Goal: Communication & Community: Answer question/provide support

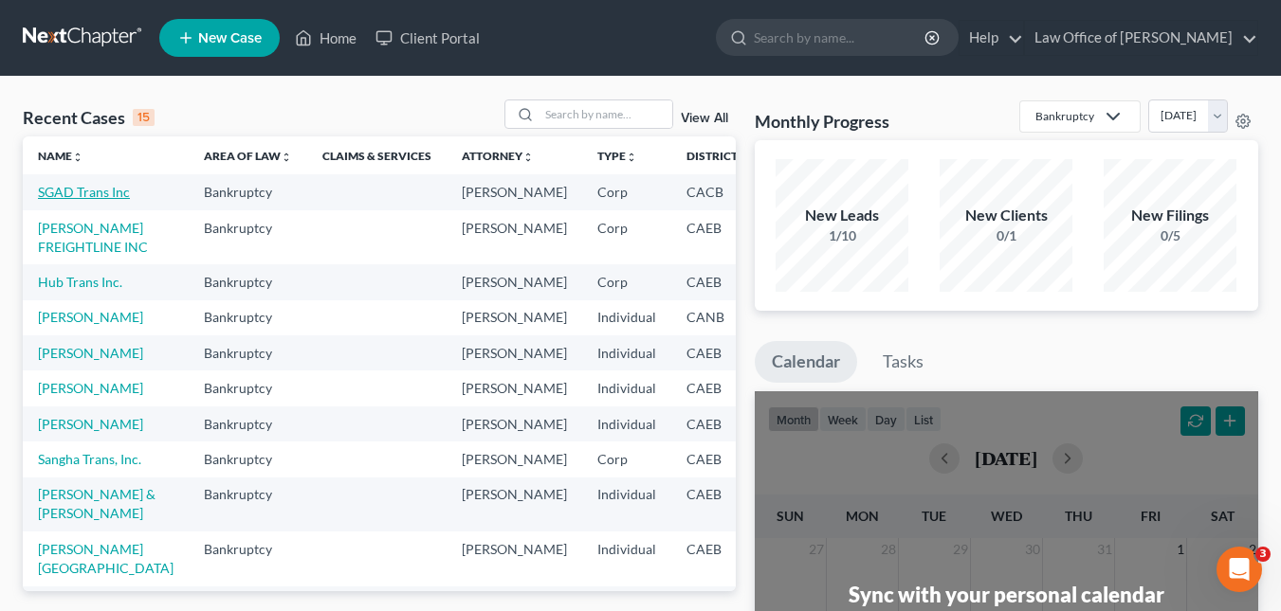
click at [78, 190] on link "SGAD Trans Inc" at bounding box center [84, 192] width 92 height 16
click at [457, 41] on link "Client Portal" at bounding box center [427, 38] width 123 height 34
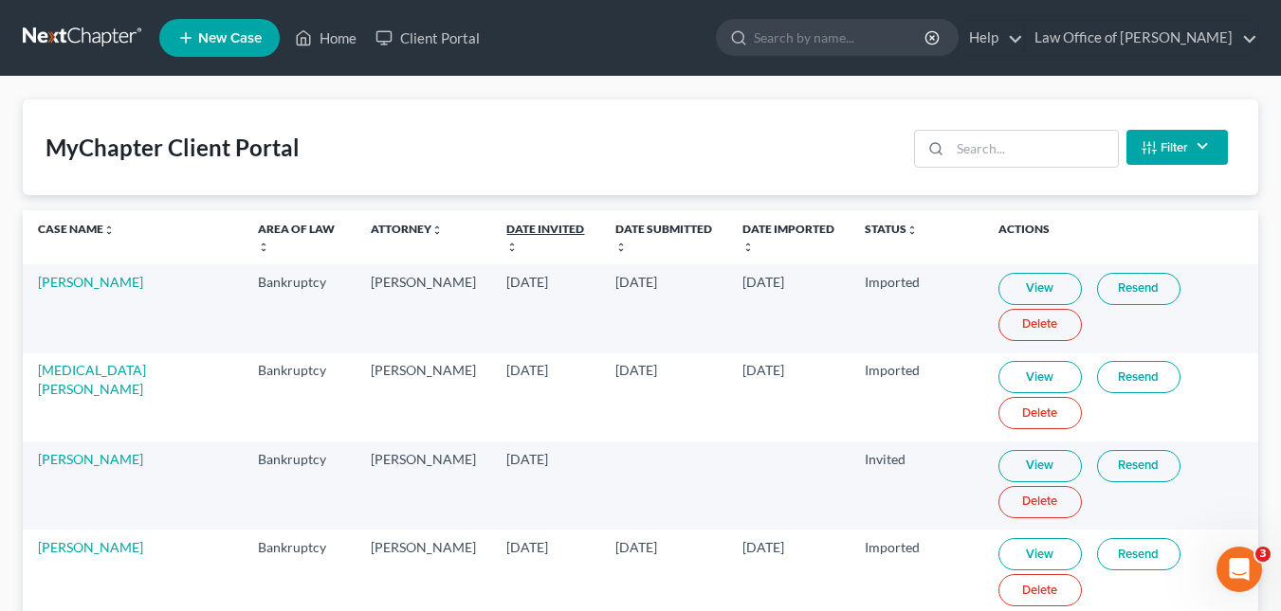
click at [506, 232] on link "Date Invited unfold_more expand_more expand_less" at bounding box center [545, 237] width 78 height 30
click at [998, 288] on link "View" at bounding box center [1039, 289] width 83 height 32
click at [1097, 285] on link "Resend" at bounding box center [1138, 289] width 83 height 32
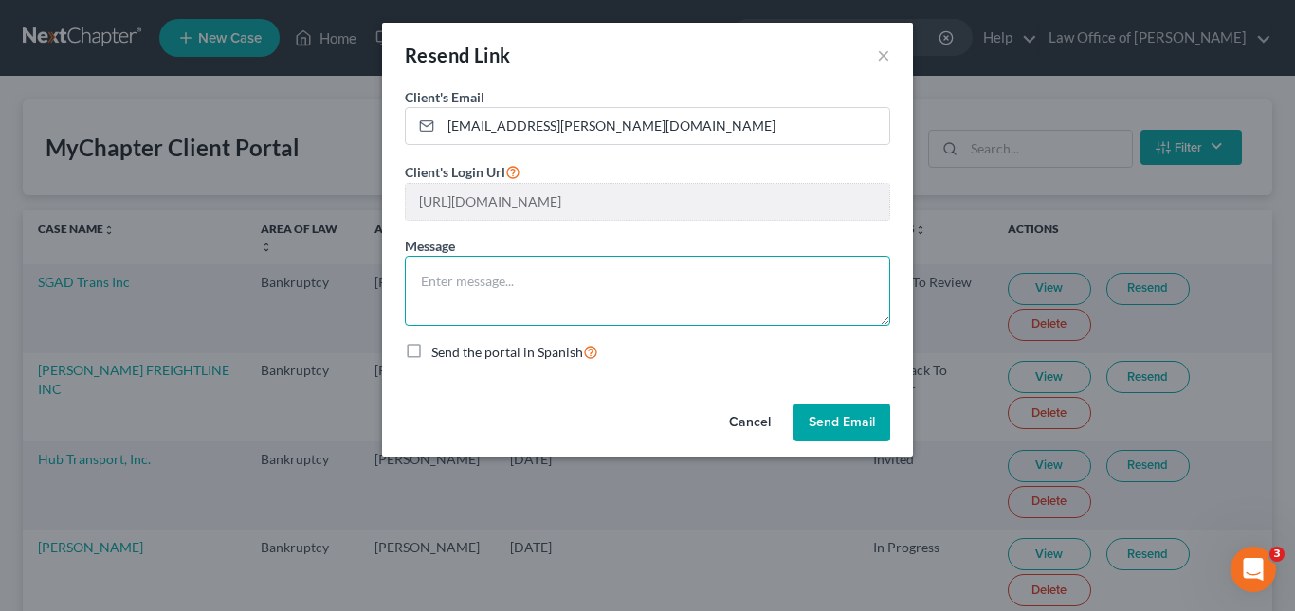
click at [642, 293] on textarea at bounding box center [647, 291] width 485 height 70
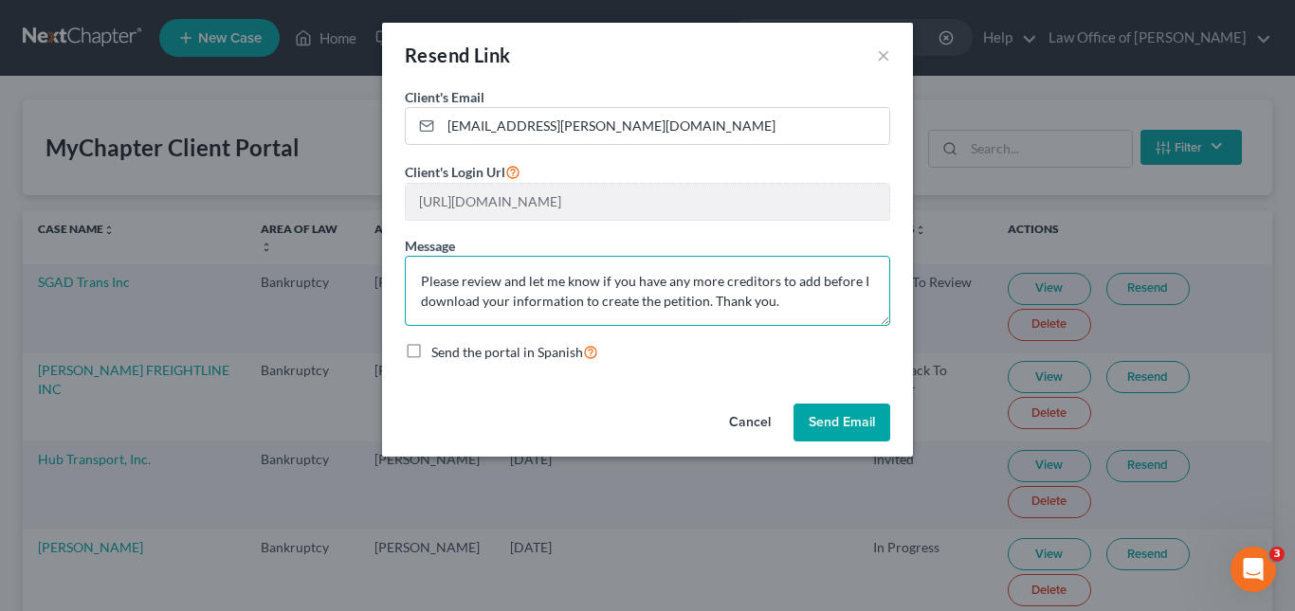
type textarea "Please review and let me know if you have any more creditors to add before I do…"
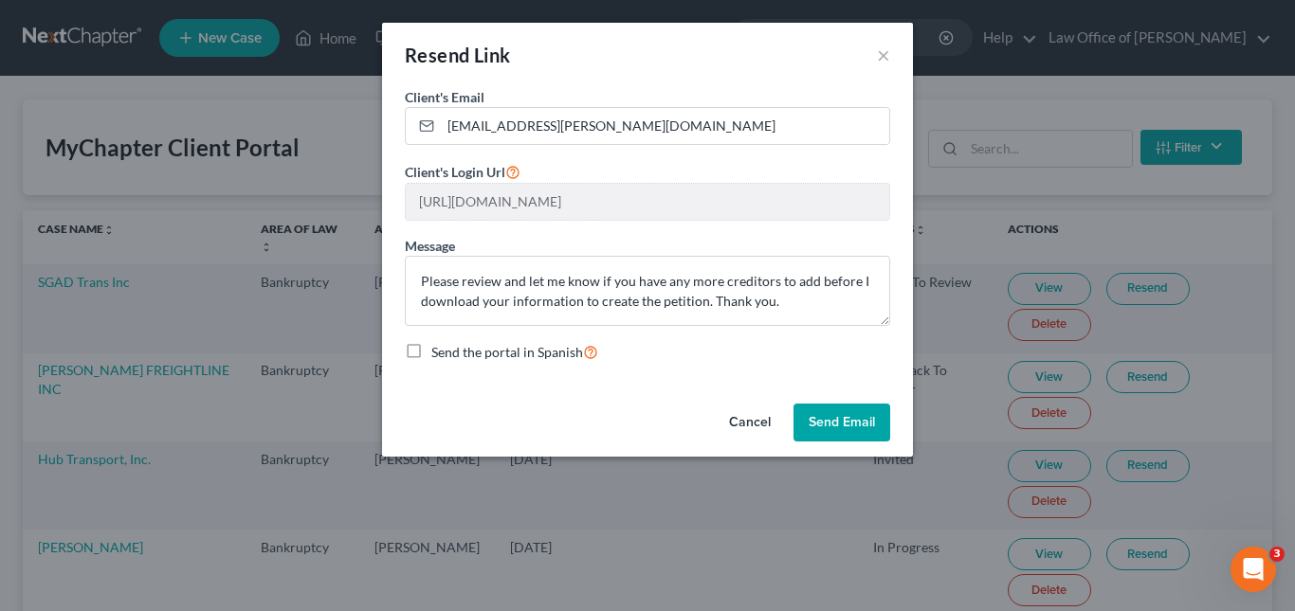
click at [838, 421] on button "Send Email" at bounding box center [841, 423] width 97 height 38
